Goal: Find specific page/section: Find specific page/section

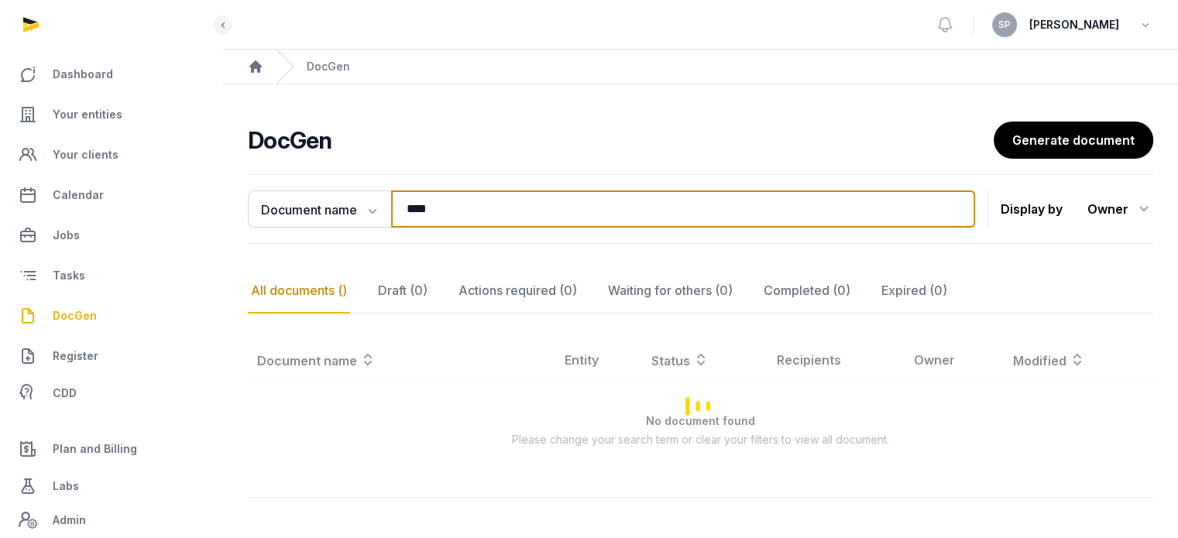
click at [455, 221] on input "****" at bounding box center [683, 209] width 584 height 37
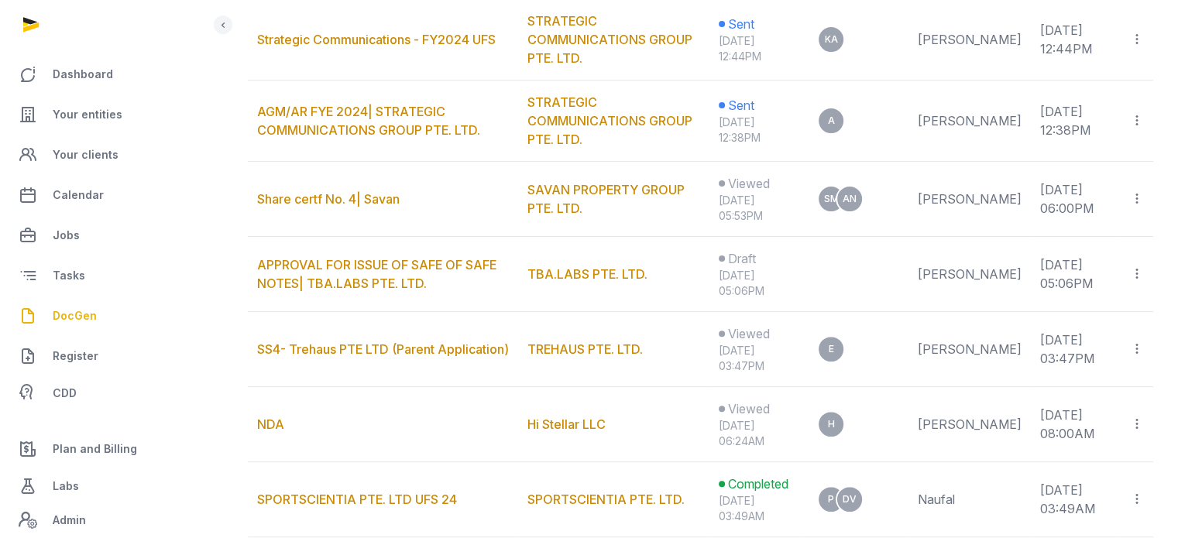
scroll to position [601, 0]
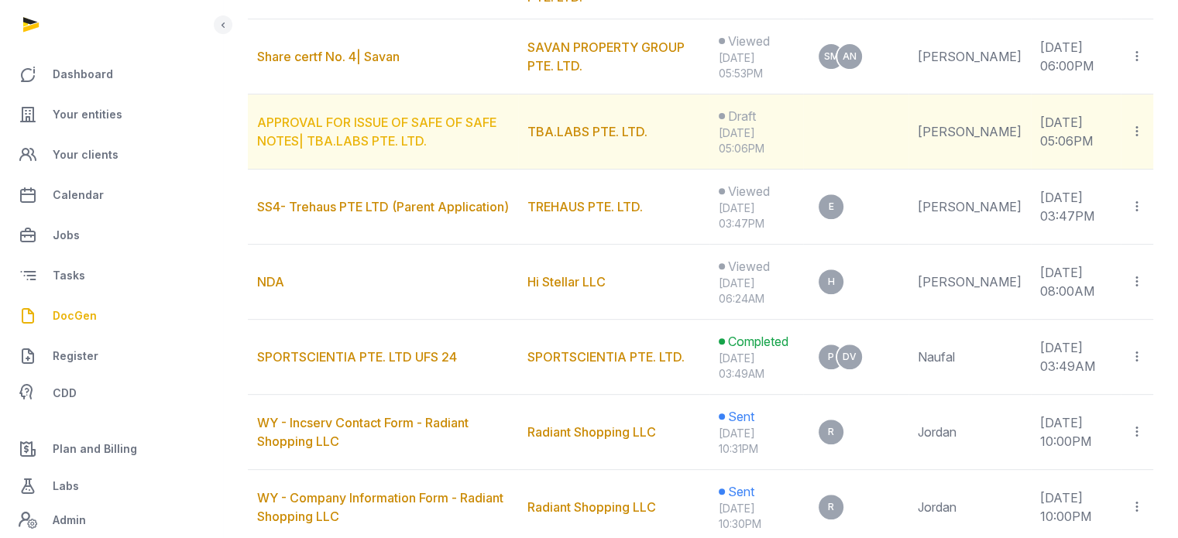
click at [423, 124] on link "APPROVAL FOR ISSUE OF SAFE OF SAFE NOTES| TBA.LABS PTE. LTD." at bounding box center [376, 132] width 239 height 34
